Goal: Transaction & Acquisition: Book appointment/travel/reservation

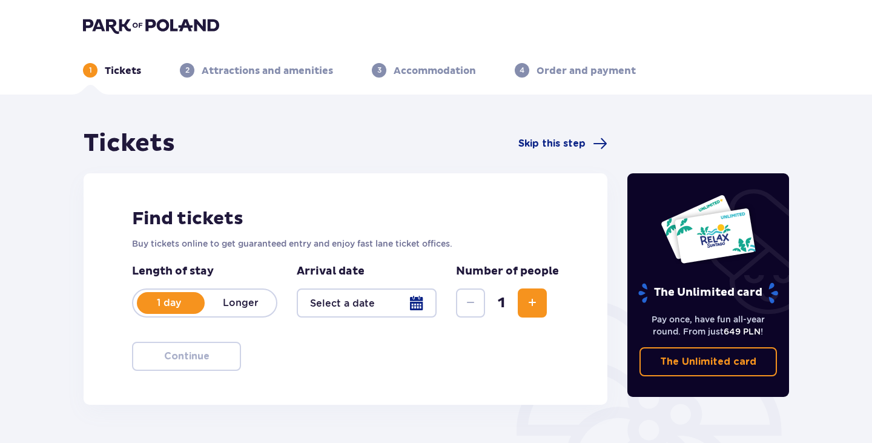
type input "[DATE]"
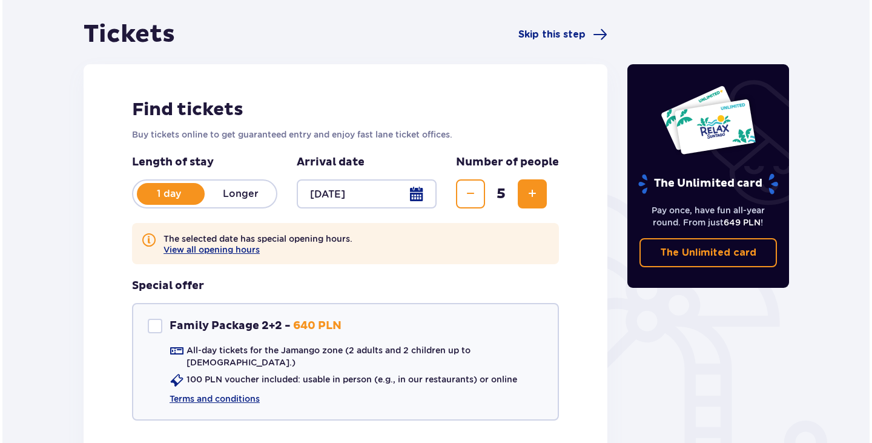
scroll to position [145, 0]
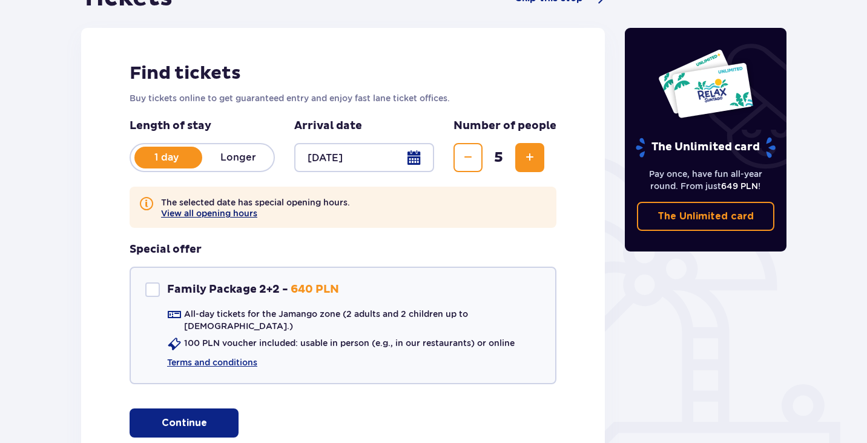
click at [238, 214] on button "View all opening hours" at bounding box center [209, 213] width 96 height 10
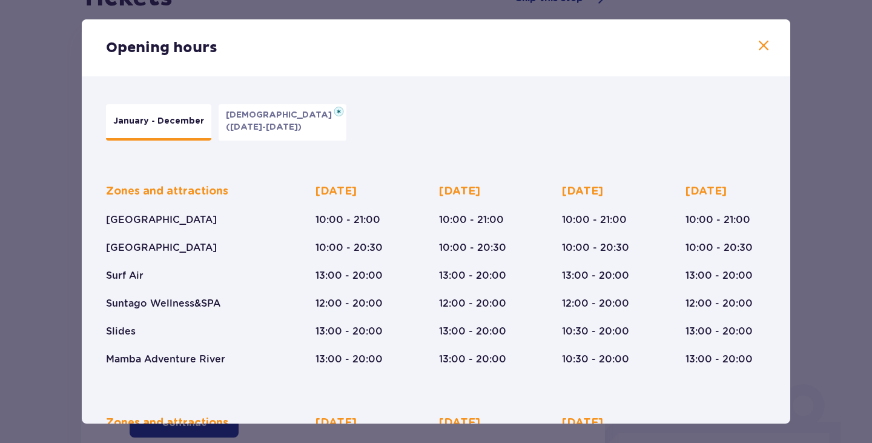
click at [268, 117] on p "[DEMOGRAPHIC_DATA]" at bounding box center [282, 115] width 113 height 12
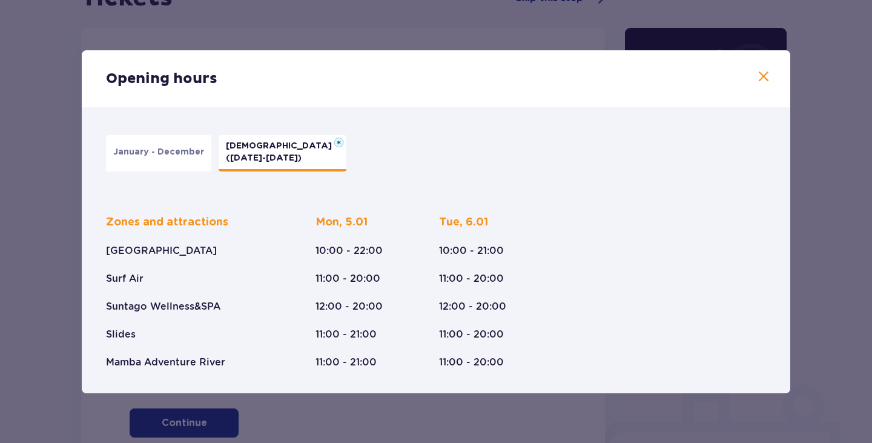
click at [185, 154] on p "January - December" at bounding box center [158, 152] width 91 height 12
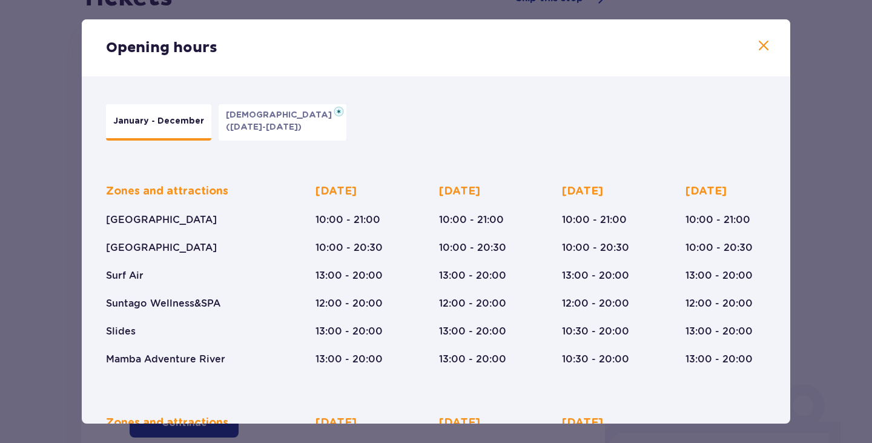
click at [759, 44] on span at bounding box center [763, 46] width 15 height 15
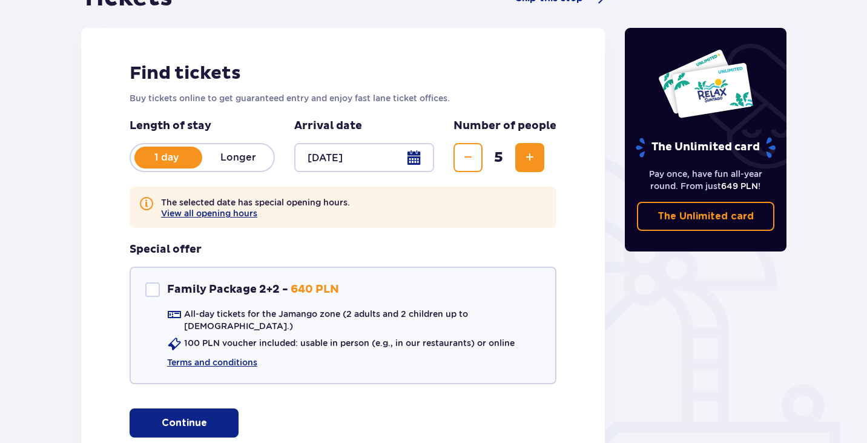
click at [185, 408] on button "Continue" at bounding box center [184, 422] width 109 height 29
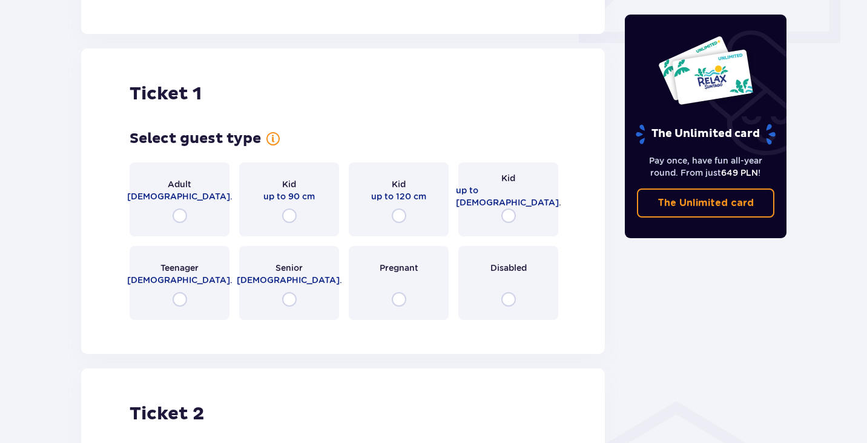
scroll to position [607, 0]
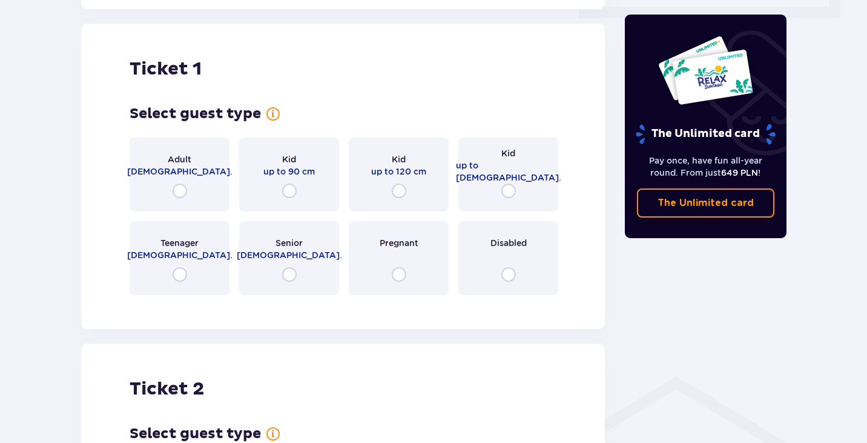
click at [177, 183] on input "radio" at bounding box center [180, 190] width 15 height 15
radio input "true"
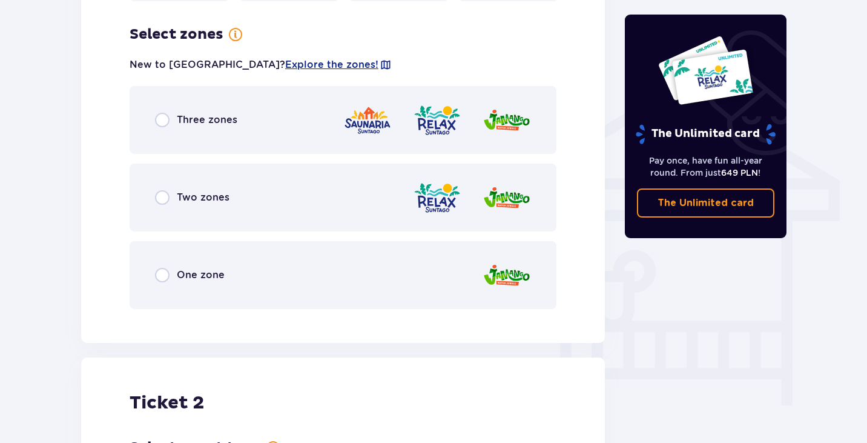
scroll to position [903, 0]
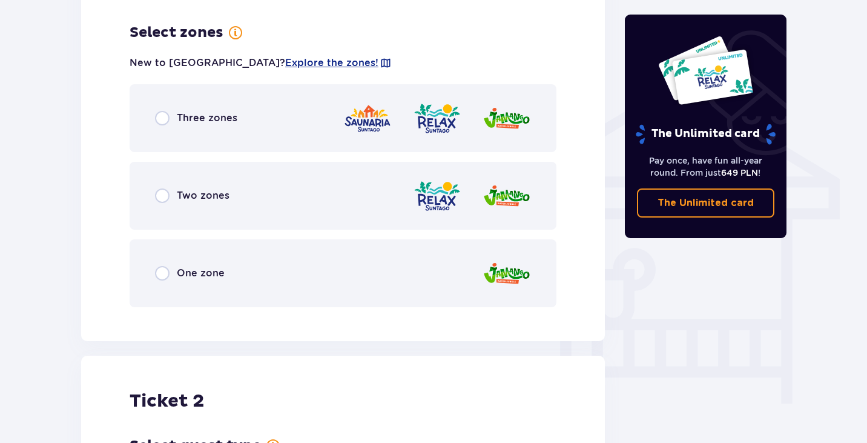
click at [160, 111] on input "radio" at bounding box center [162, 118] width 15 height 15
radio input "true"
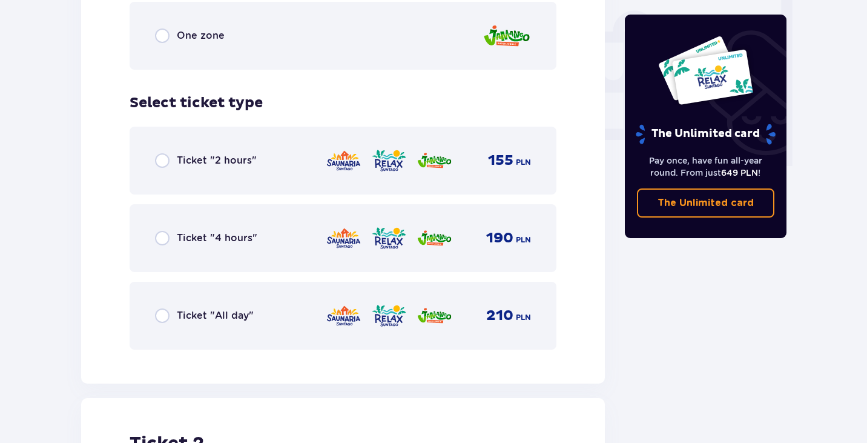
scroll to position [1141, 0]
click at [162, 230] on input "radio" at bounding box center [162, 237] width 15 height 15
radio input "true"
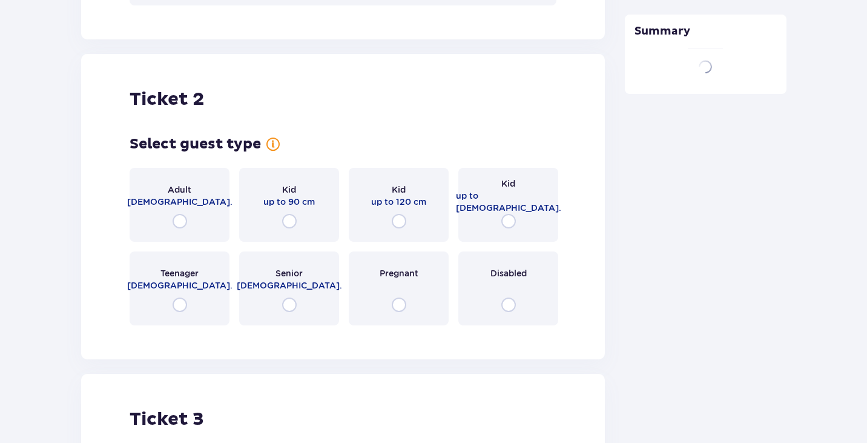
scroll to position [1514, 0]
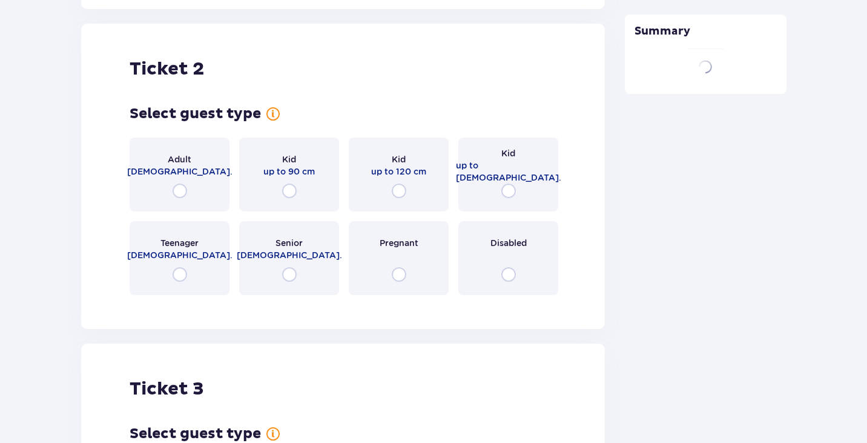
click at [179, 183] on input "radio" at bounding box center [180, 190] width 15 height 15
radio input "true"
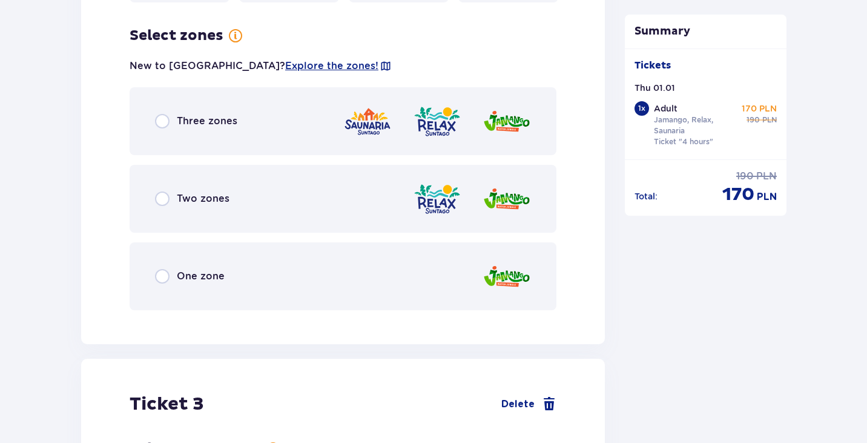
scroll to position [1810, 0]
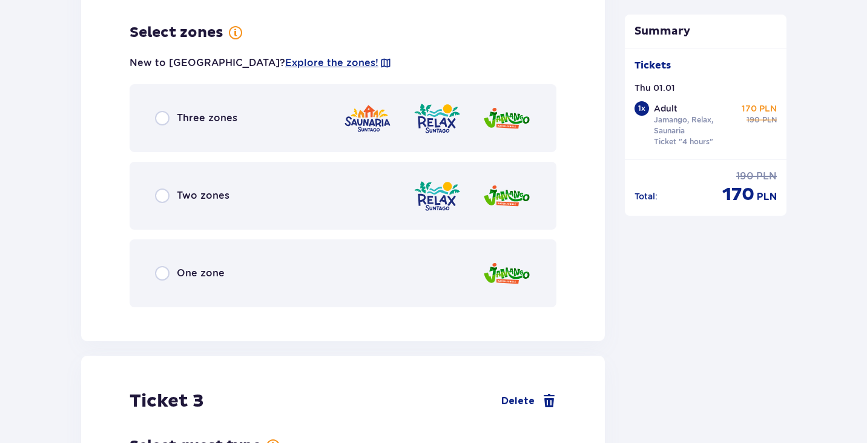
click at [165, 111] on input "radio" at bounding box center [162, 118] width 15 height 15
radio input "true"
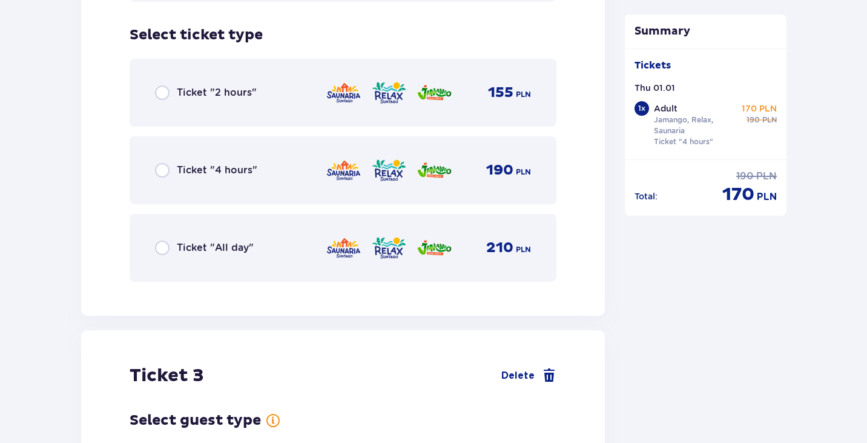
scroll to position [2118, 0]
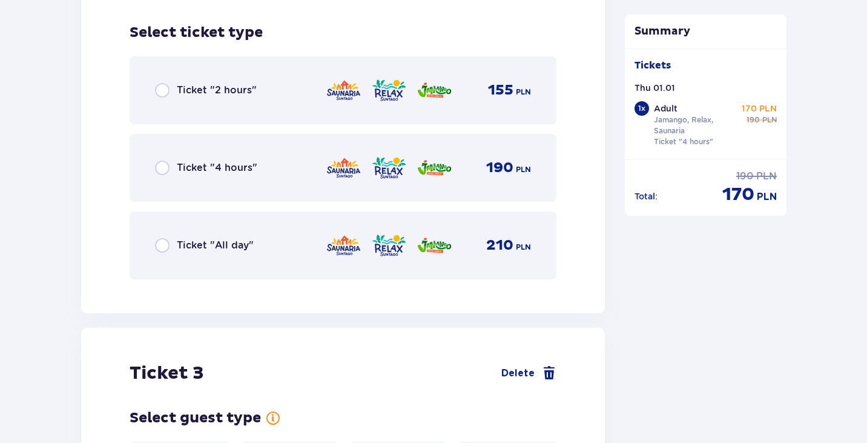
click at [157, 160] on input "radio" at bounding box center [162, 167] width 15 height 15
radio input "true"
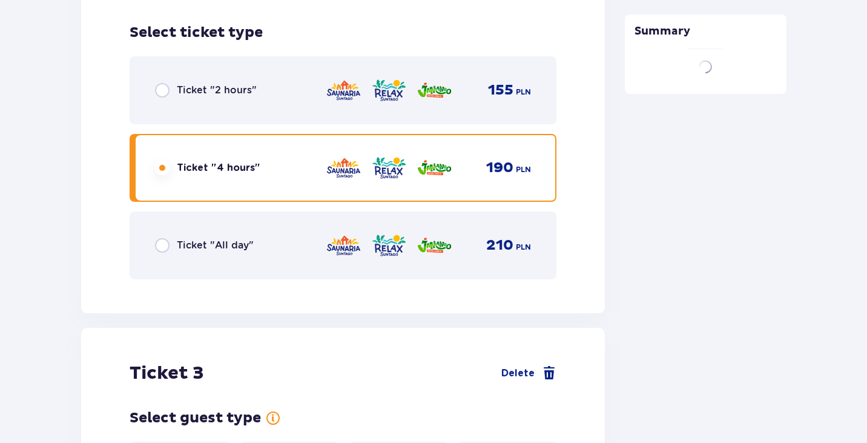
scroll to position [2279, 0]
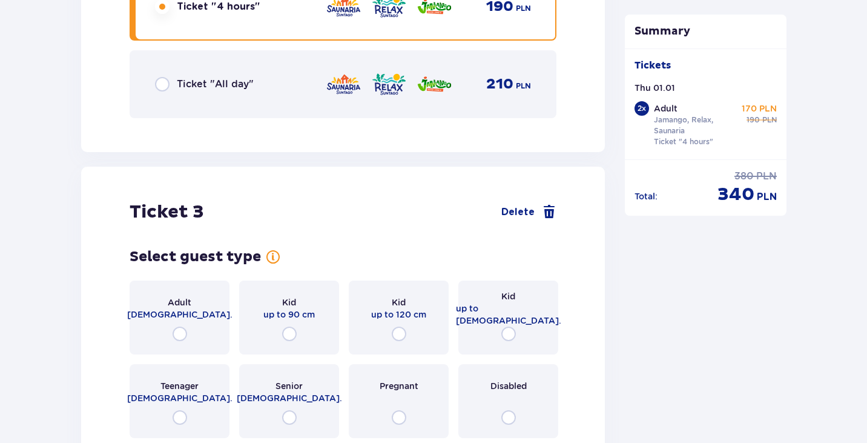
click at [177, 280] on div "Adult [DEMOGRAPHIC_DATA]. Kid up to 90 cm Kid up to 120 cm Kid up to [DEMOGRAPH…" at bounding box center [343, 358] width 427 height 157
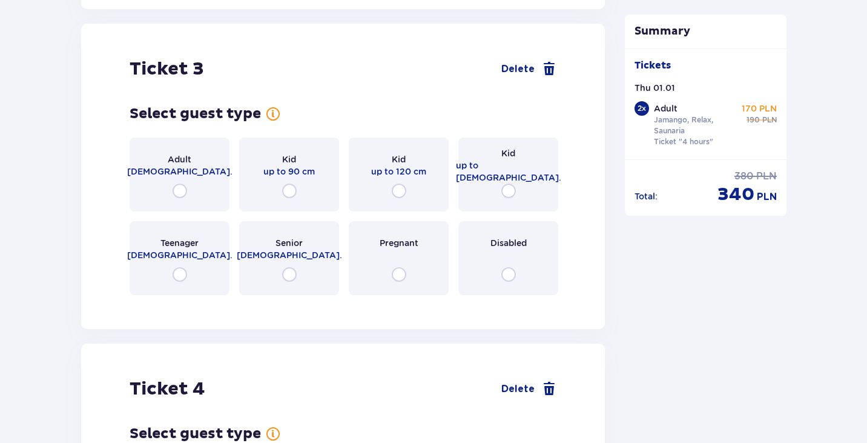
click at [177, 183] on input "radio" at bounding box center [180, 190] width 15 height 15
radio input "true"
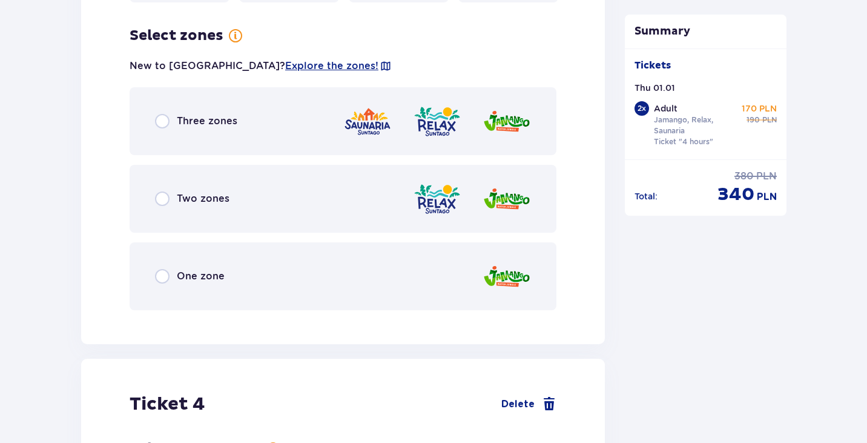
scroll to position [2717, 0]
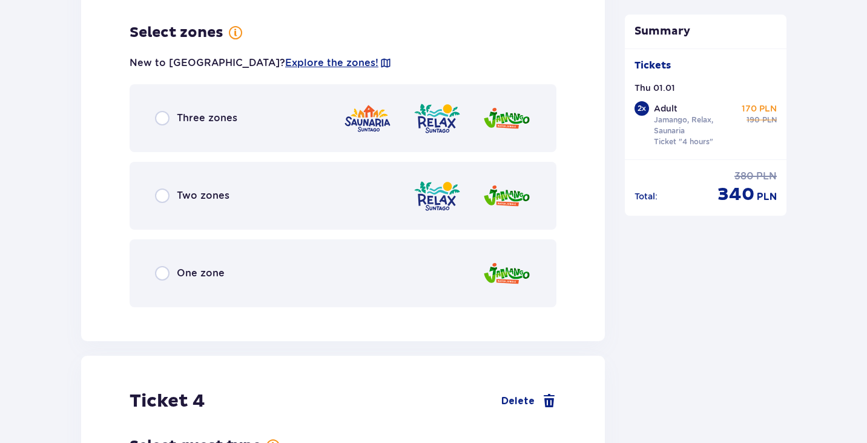
click at [164, 111] on input "radio" at bounding box center [162, 118] width 15 height 15
radio input "true"
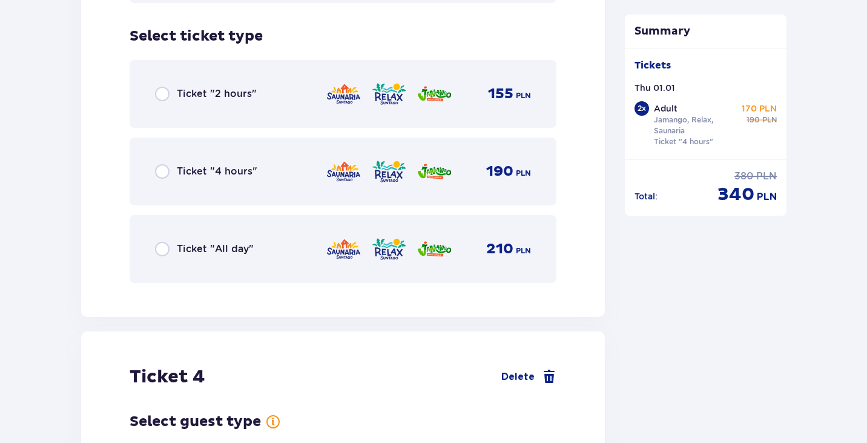
scroll to position [3025, 0]
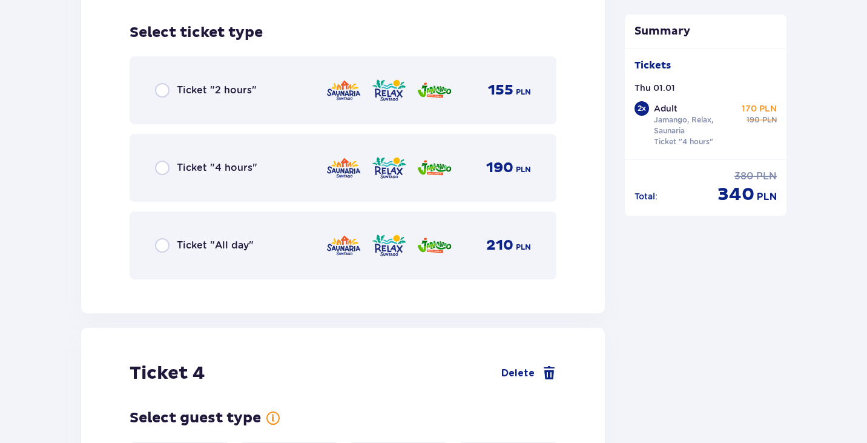
click at [160, 160] on input "radio" at bounding box center [162, 167] width 15 height 15
radio input "true"
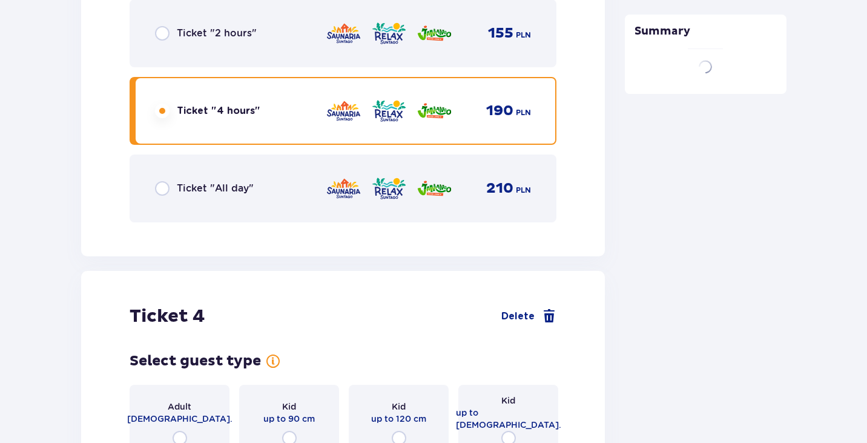
scroll to position [3160, 0]
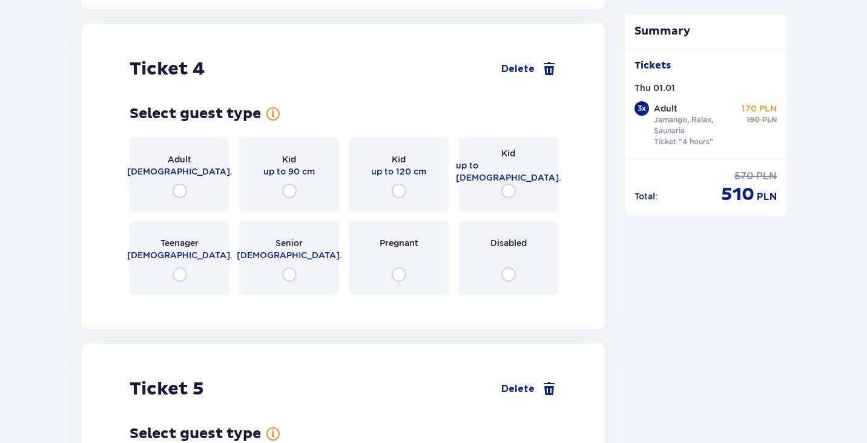
click at [179, 267] on input "radio" at bounding box center [180, 274] width 15 height 15
radio input "true"
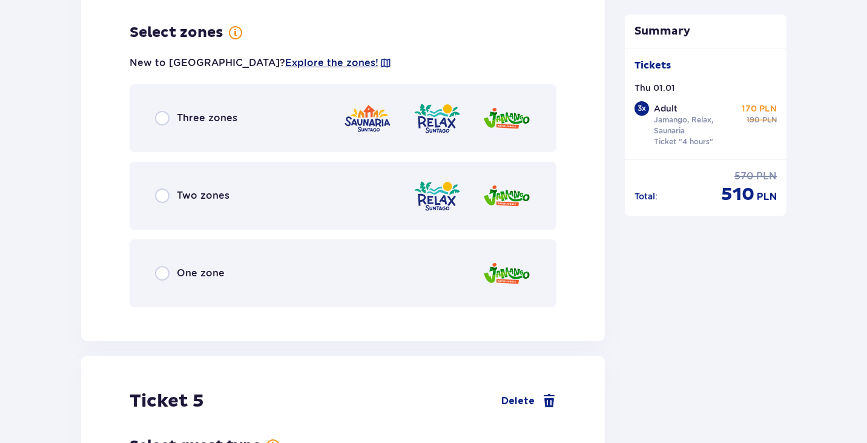
scroll to position [3456, 0]
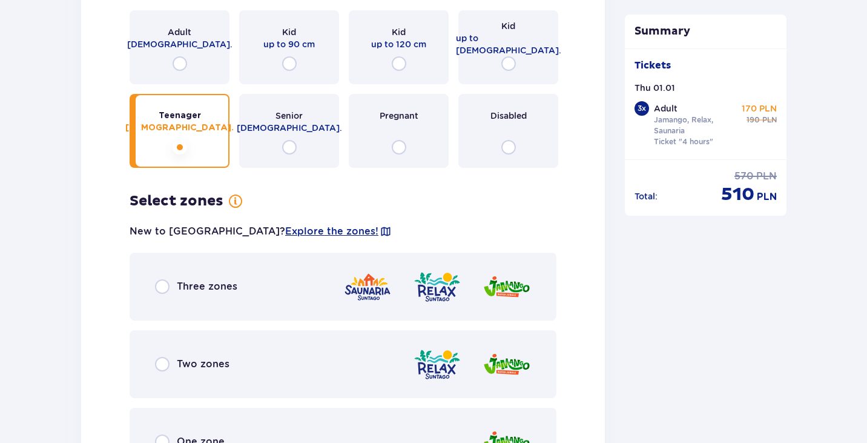
click at [181, 42] on div "Adult [DEMOGRAPHIC_DATA]." at bounding box center [180, 47] width 100 height 74
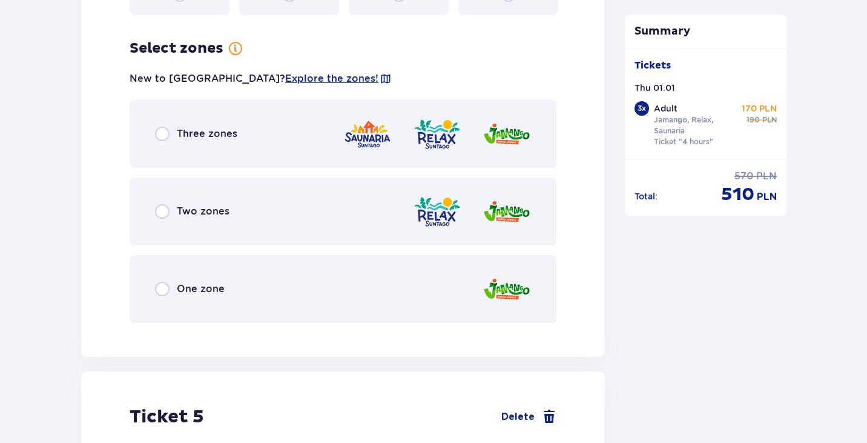
scroll to position [3624, 0]
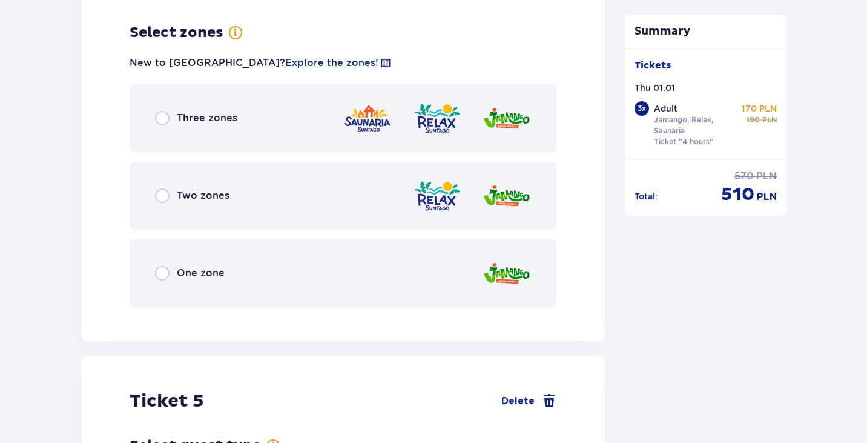
click at [164, 111] on input "radio" at bounding box center [162, 118] width 15 height 15
radio input "true"
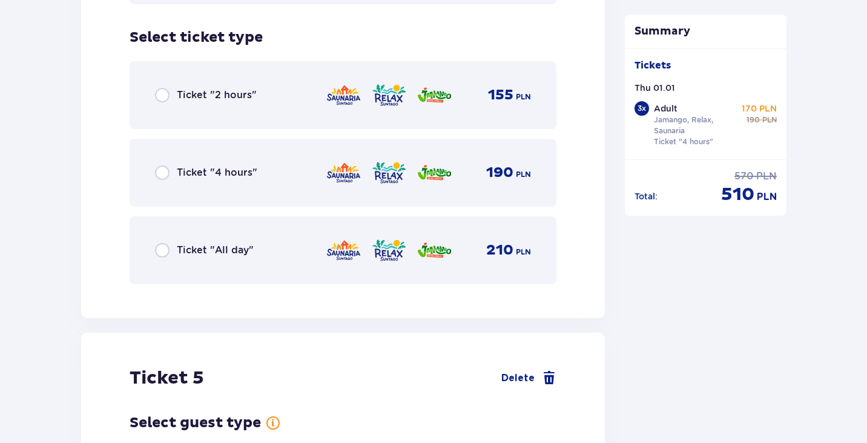
scroll to position [3932, 0]
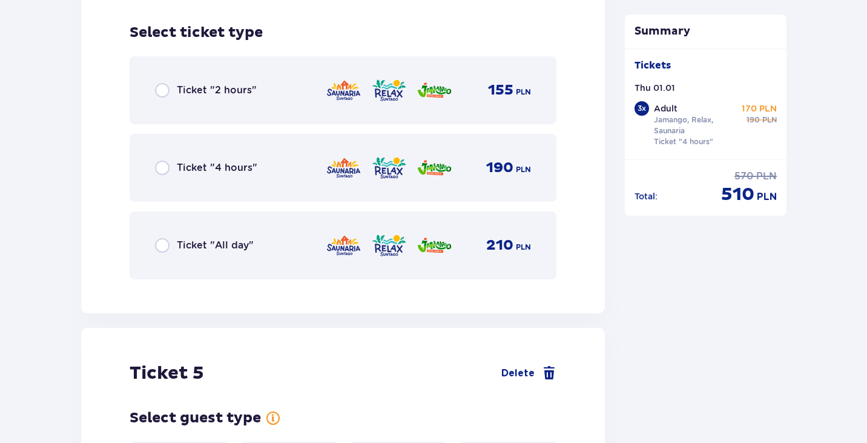
click at [162, 160] on input "radio" at bounding box center [162, 167] width 15 height 15
radio input "true"
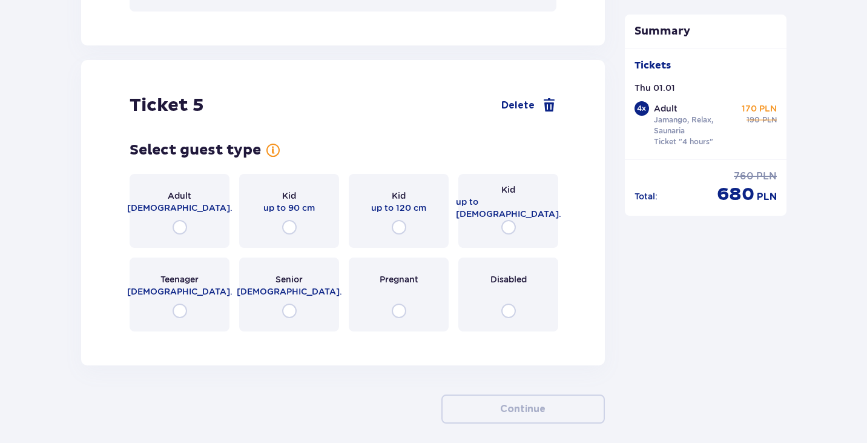
scroll to position [4196, 0]
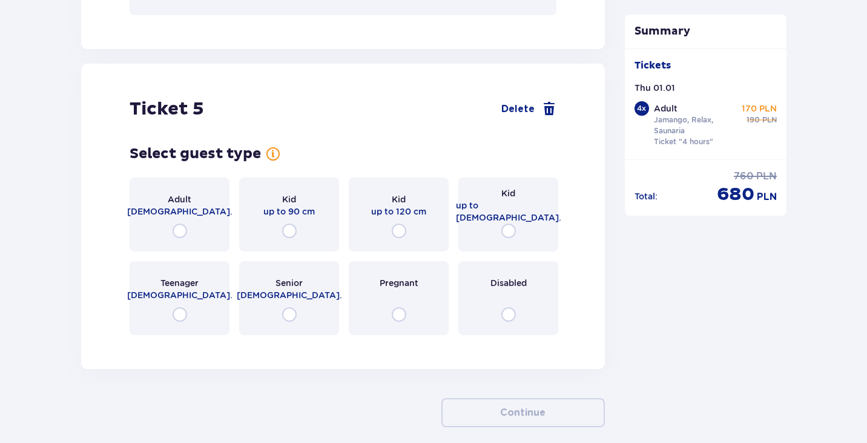
click at [179, 223] on input "radio" at bounding box center [180, 230] width 15 height 15
radio input "true"
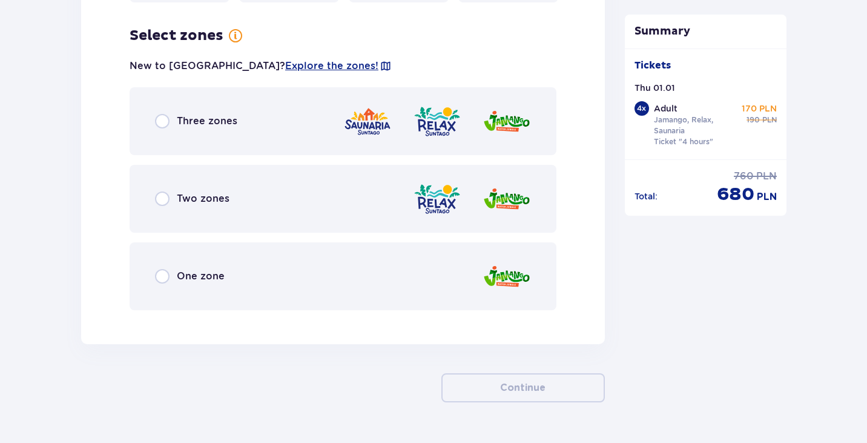
scroll to position [4531, 0]
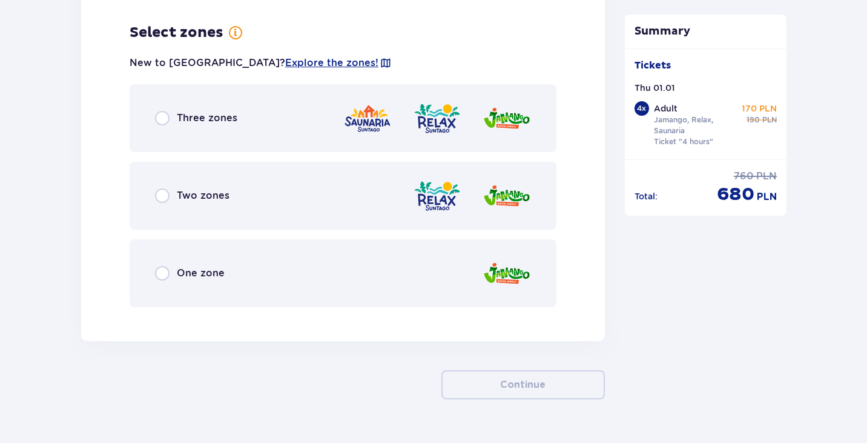
click at [161, 111] on input "radio" at bounding box center [162, 118] width 15 height 15
radio input "true"
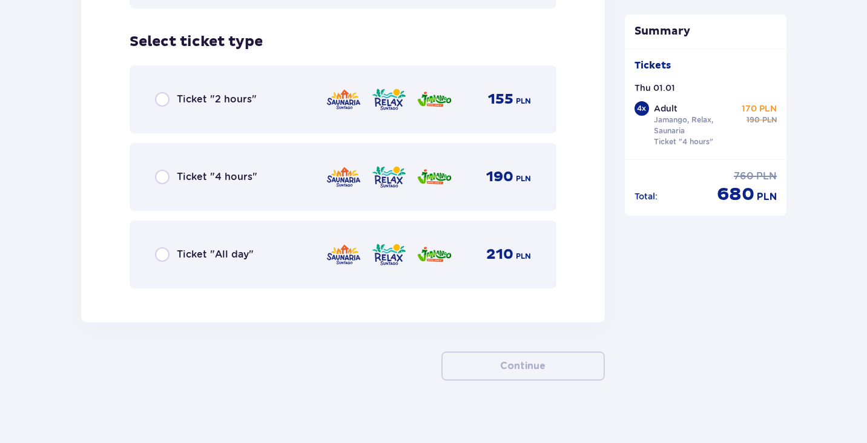
scroll to position [4831, 0]
click at [161, 168] on input "radio" at bounding box center [162, 175] width 15 height 15
radio input "true"
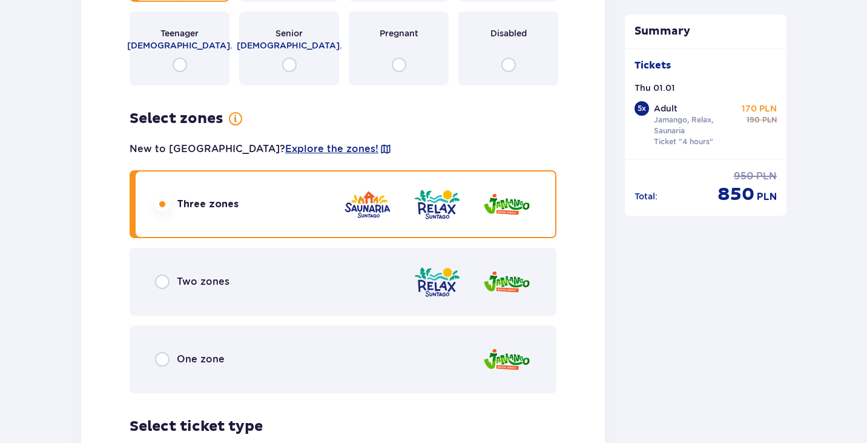
scroll to position [3539, 0]
click at [162, 274] on input "radio" at bounding box center [162, 281] width 15 height 15
radio input "true"
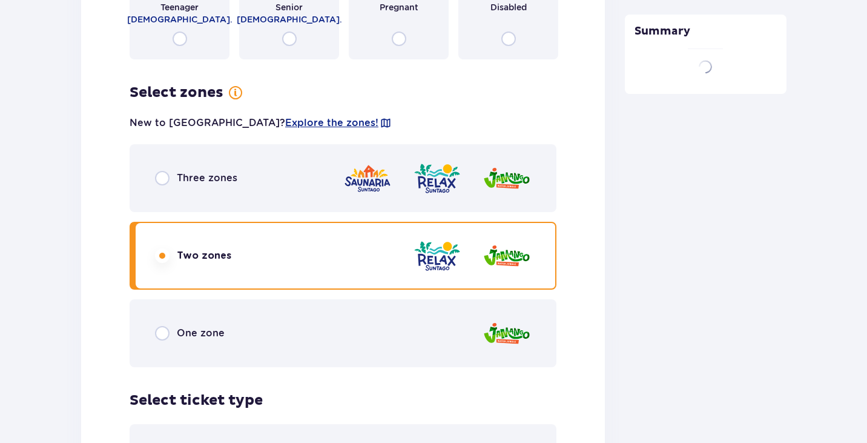
scroll to position [3731, 0]
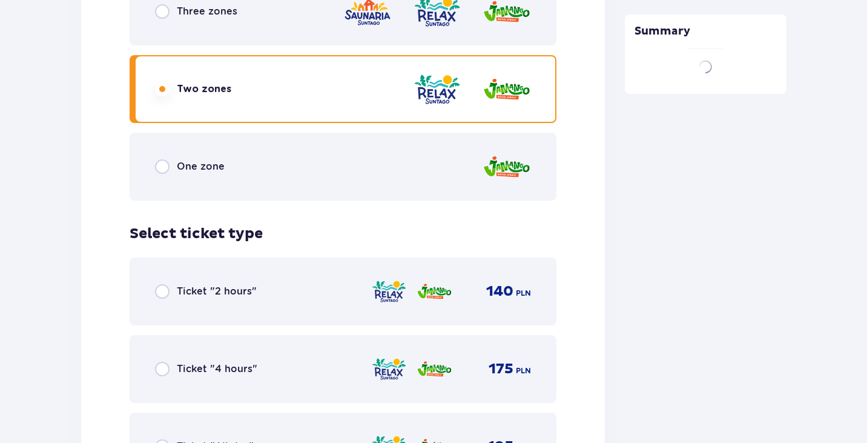
click at [167, 159] on input "radio" at bounding box center [162, 166] width 15 height 15
radio input "true"
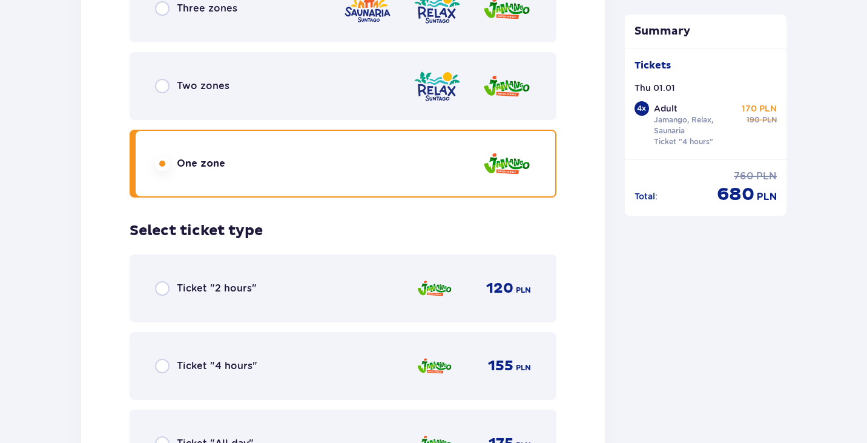
scroll to position [3793, 0]
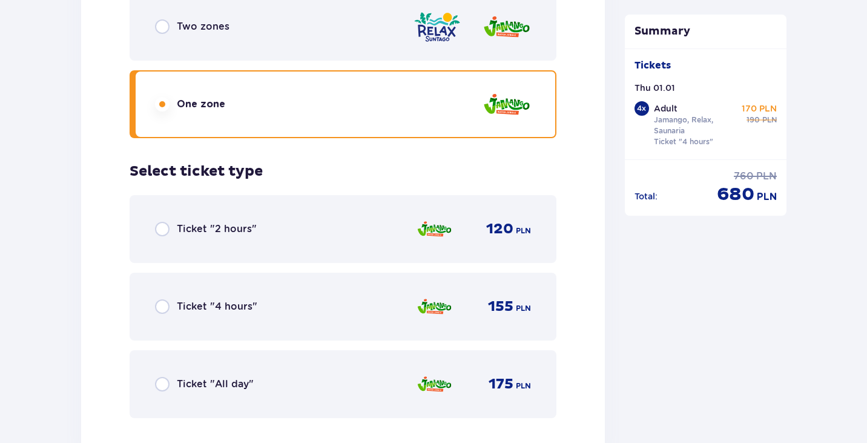
click at [161, 299] on input "radio" at bounding box center [162, 306] width 15 height 15
radio input "true"
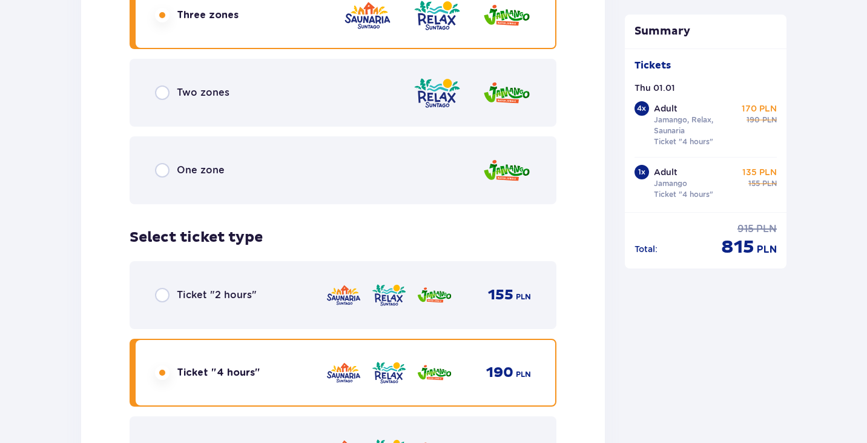
scroll to position [4540, 0]
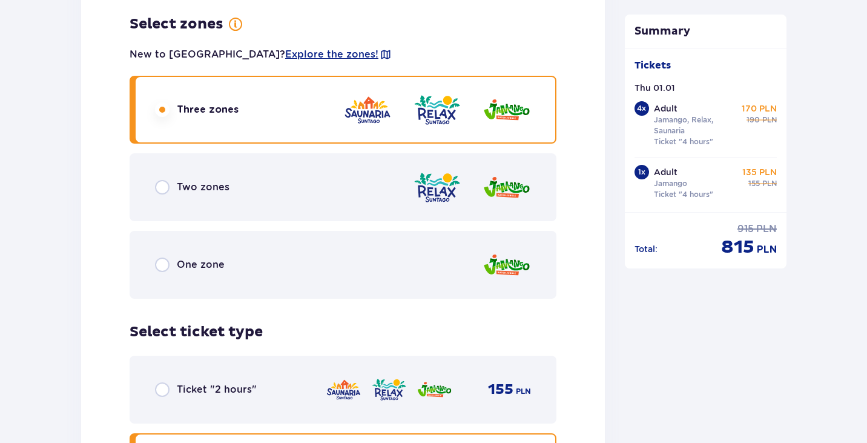
click at [163, 257] on input "radio" at bounding box center [162, 264] width 15 height 15
radio input "true"
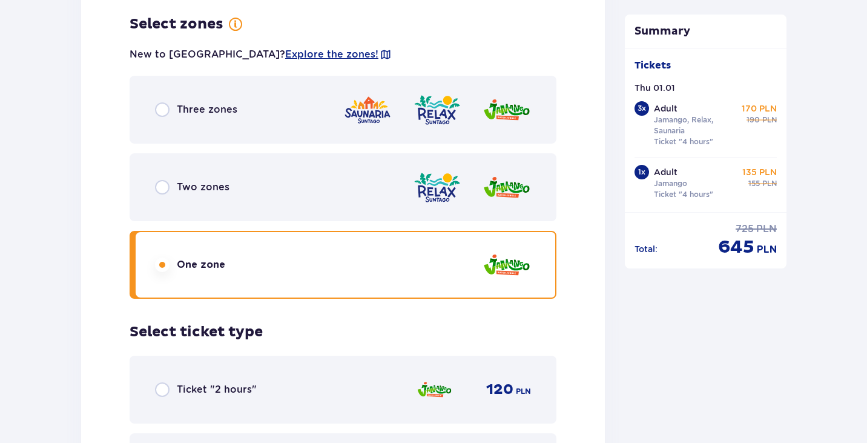
scroll to position [4685, 0]
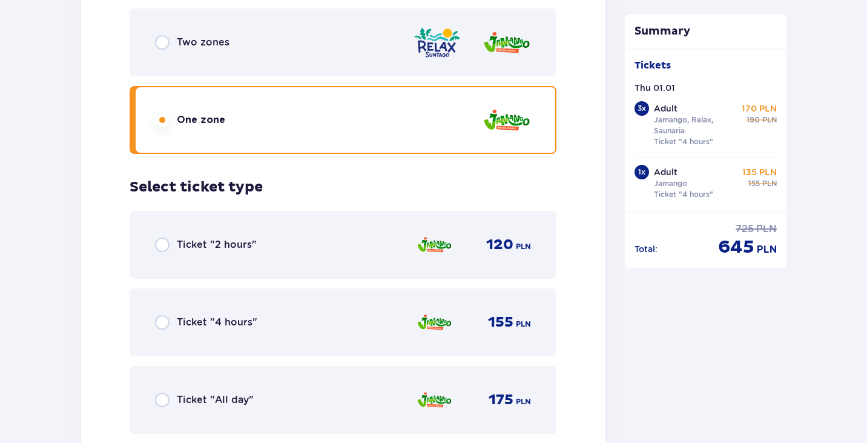
click at [164, 315] on input "radio" at bounding box center [162, 322] width 15 height 15
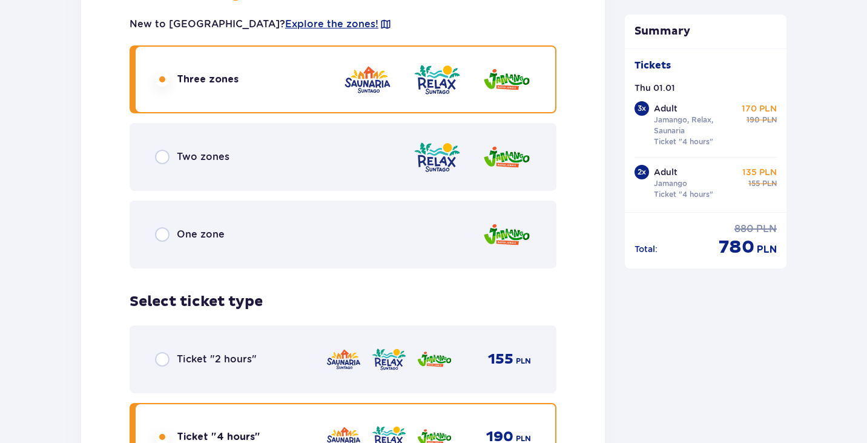
scroll to position [2747, 0]
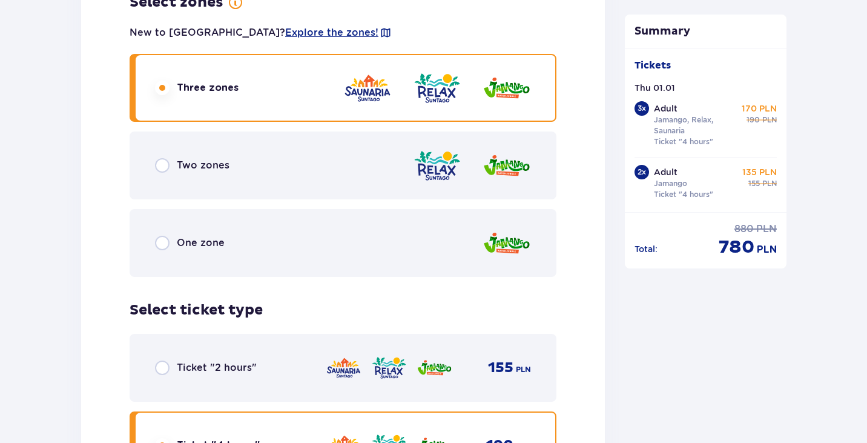
click at [162, 236] on input "radio" at bounding box center [162, 243] width 15 height 15
radio input "true"
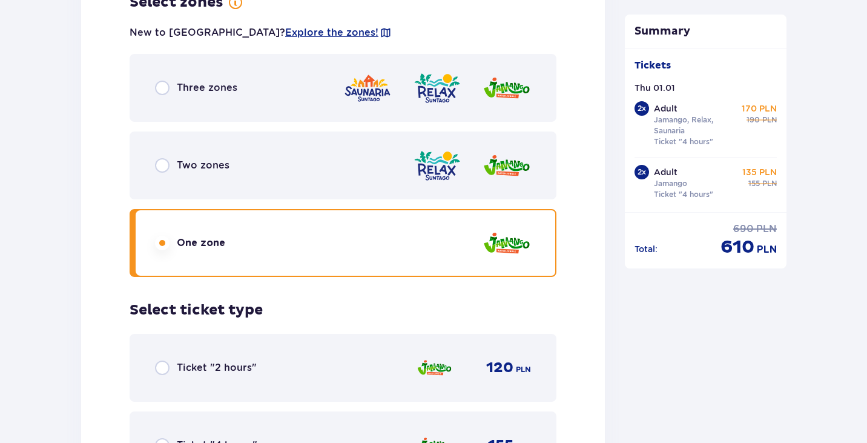
scroll to position [2890, 0]
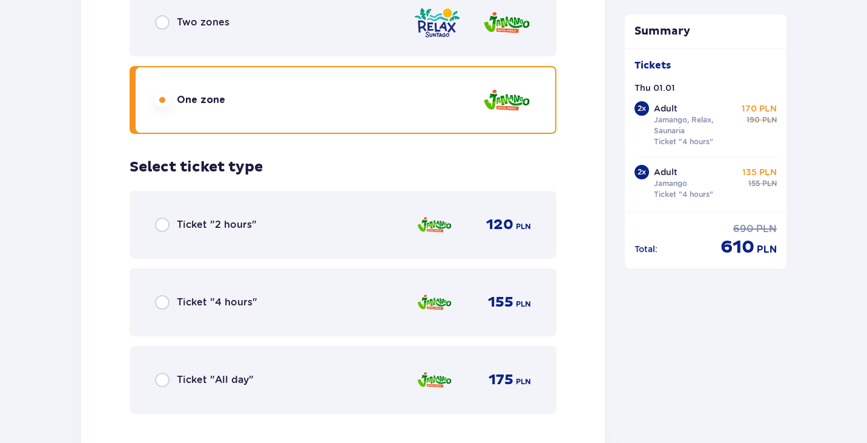
click at [161, 295] on input "radio" at bounding box center [162, 302] width 15 height 15
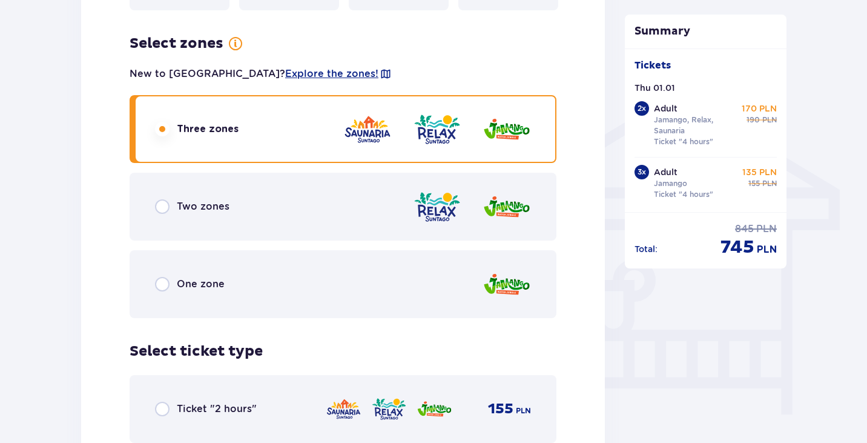
scroll to position [893, 0]
click at [163, 276] on input "radio" at bounding box center [162, 283] width 15 height 15
radio input "true"
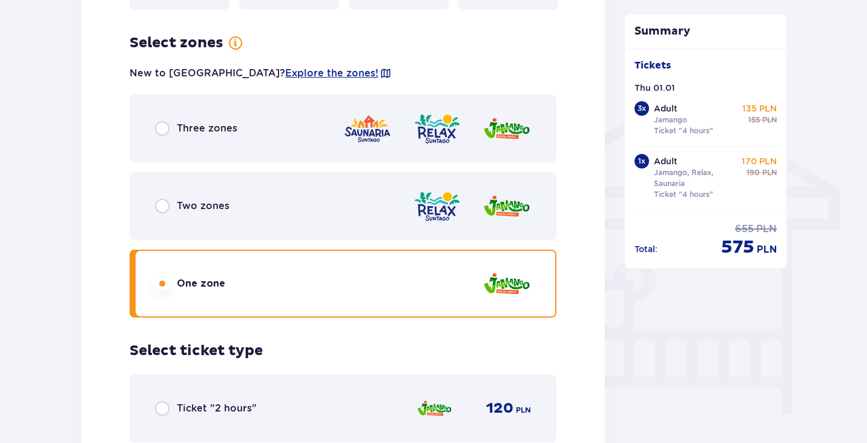
scroll to position [1112, 0]
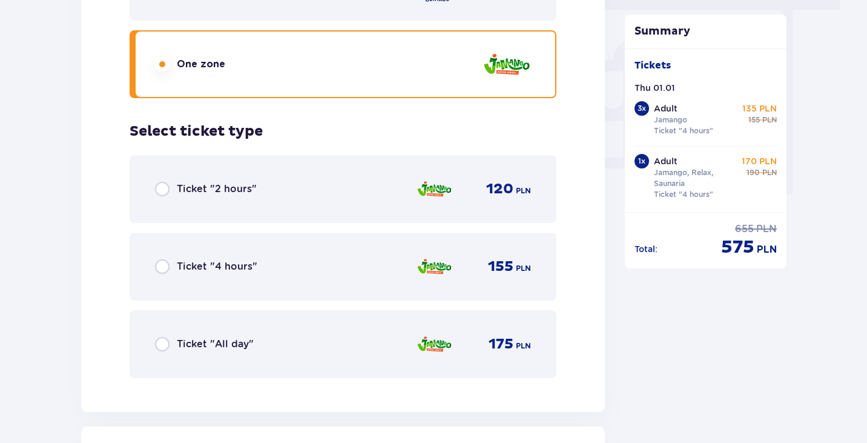
click at [160, 262] on input "radio" at bounding box center [162, 266] width 15 height 15
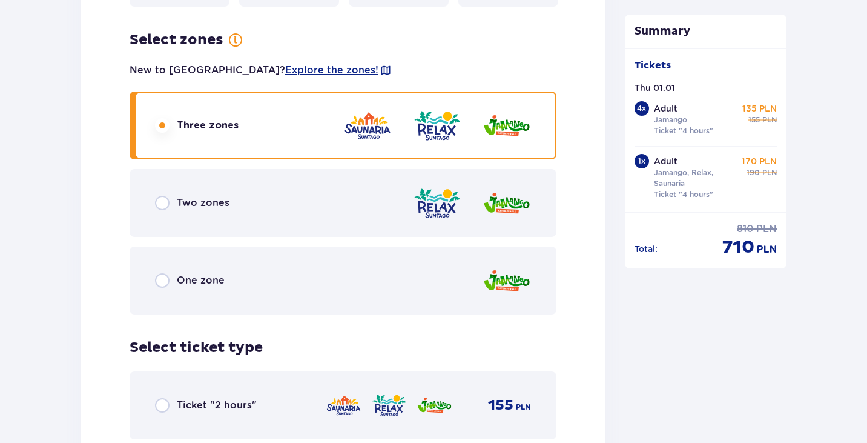
scroll to position [1764, 0]
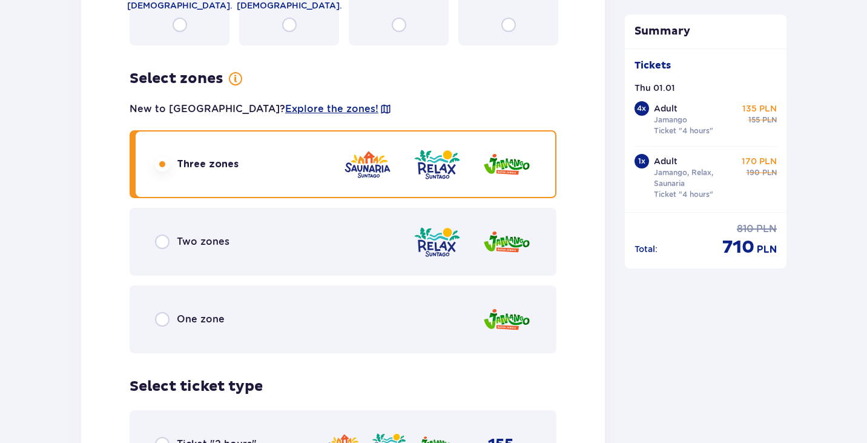
click at [162, 312] on input "radio" at bounding box center [162, 319] width 15 height 15
radio input "true"
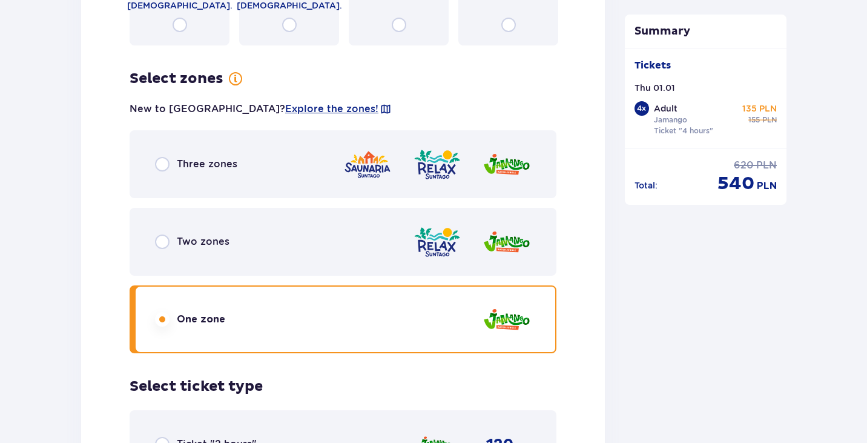
scroll to position [2013, 0]
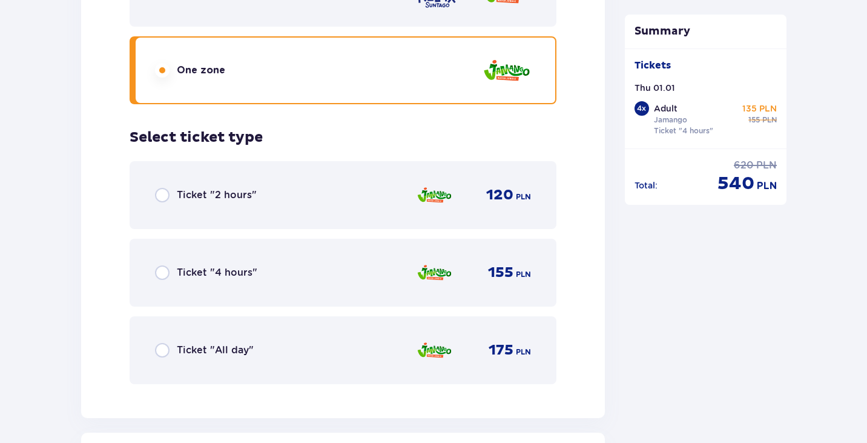
click at [160, 265] on input "radio" at bounding box center [162, 272] width 15 height 15
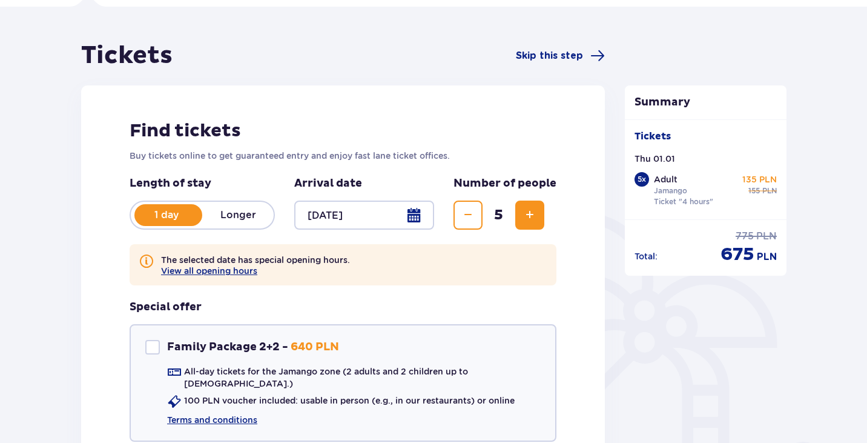
scroll to position [0, 0]
